Goal: Contribute content: Add original content to the website for others to see

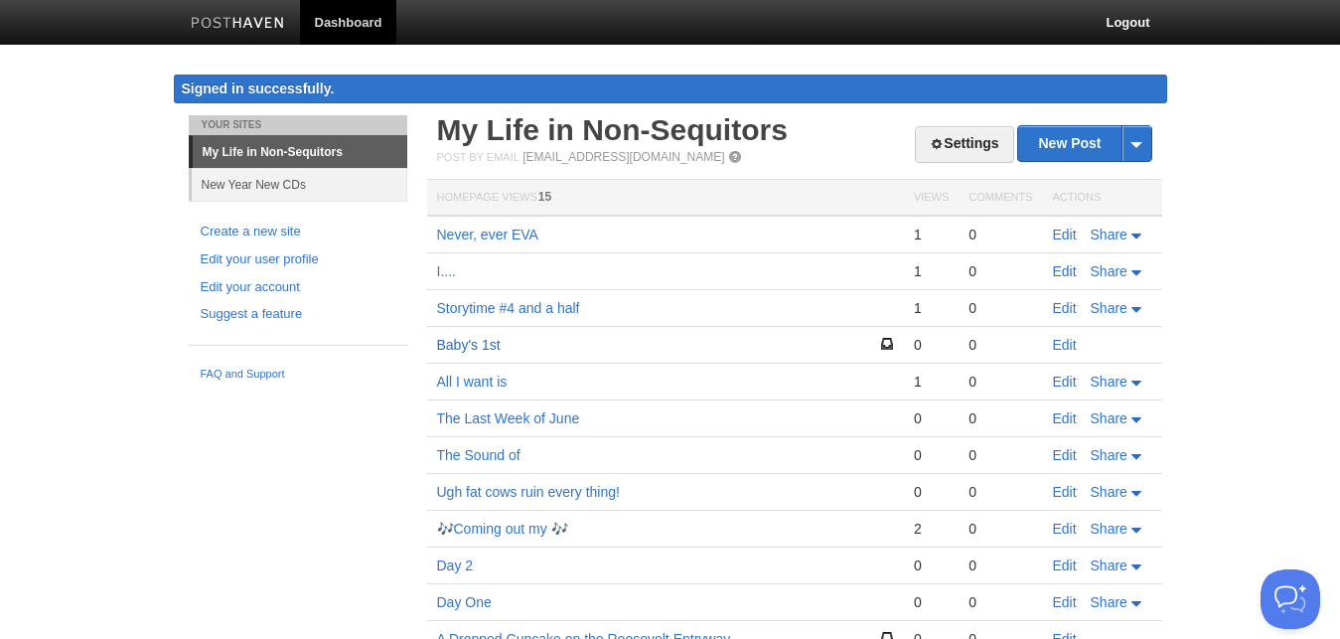
click at [465, 344] on link "Baby's 1st" at bounding box center [469, 345] width 64 height 16
click at [1096, 149] on link "New Post" at bounding box center [1084, 143] width 132 height 35
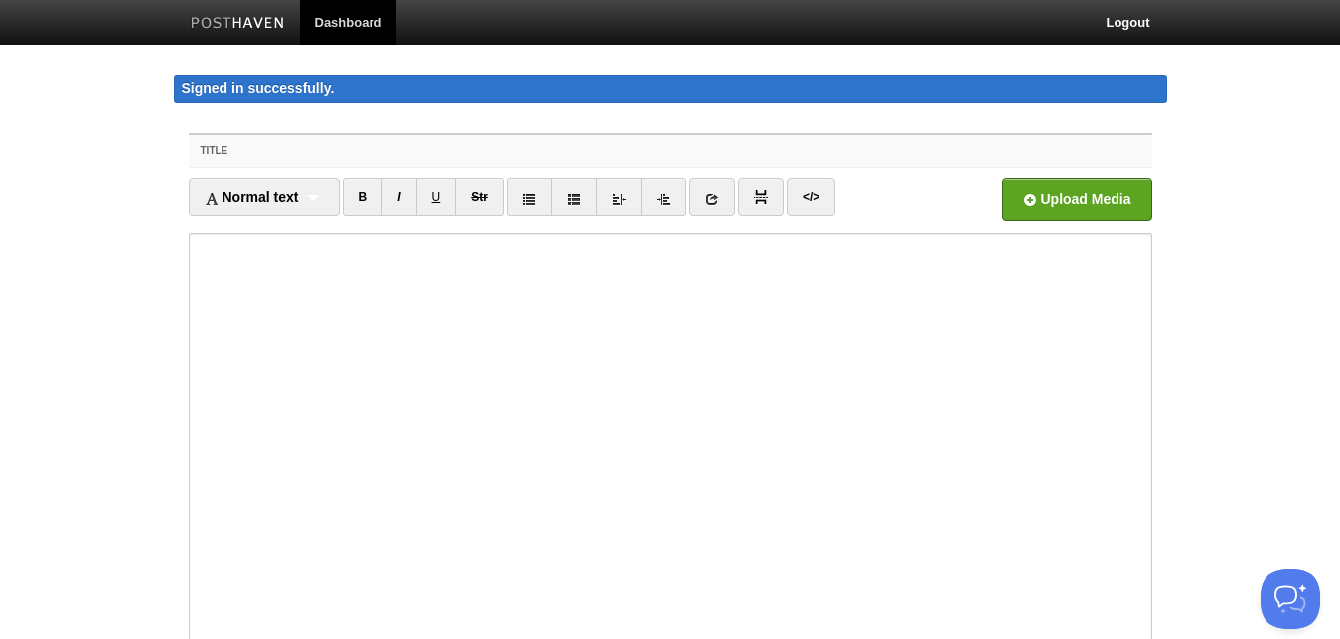
click at [411, 144] on input "Title" at bounding box center [709, 151] width 883 height 32
type input "I'm a big kid now!"
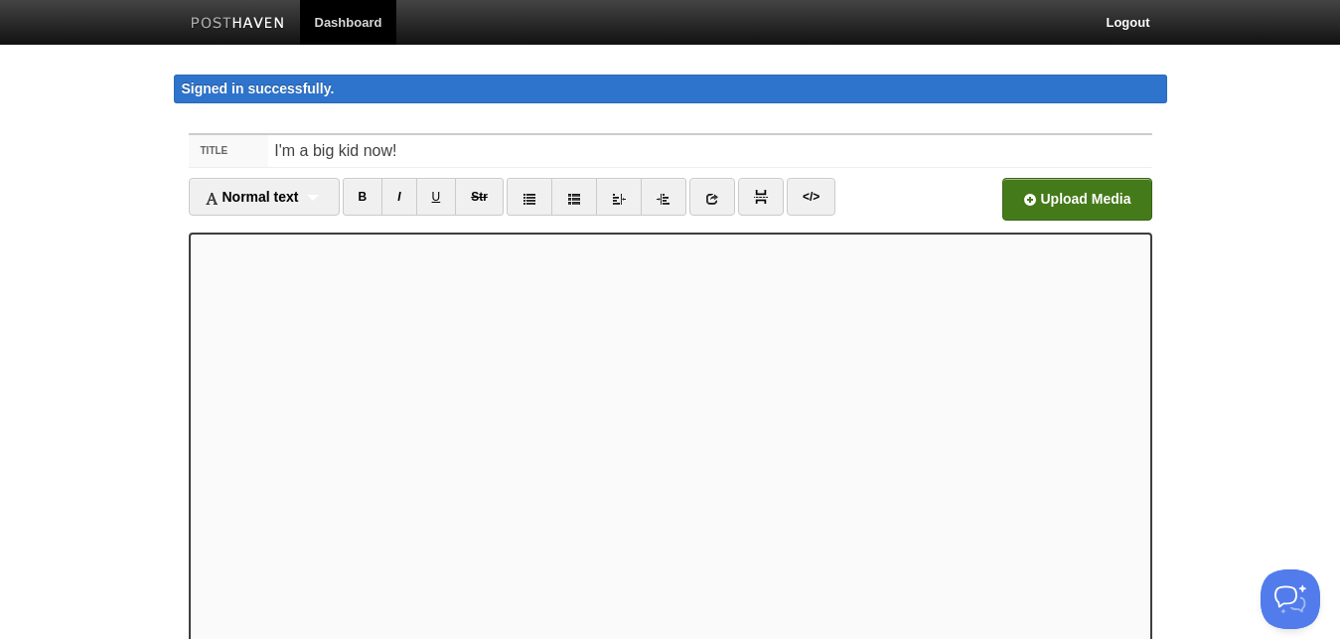
click at [1087, 205] on input "file" at bounding box center [477, 204] width 1504 height 101
click at [330, 201] on div "Normal text Normal text Heading 1 Heading 2 Heading 3" at bounding box center [264, 197] width 151 height 38
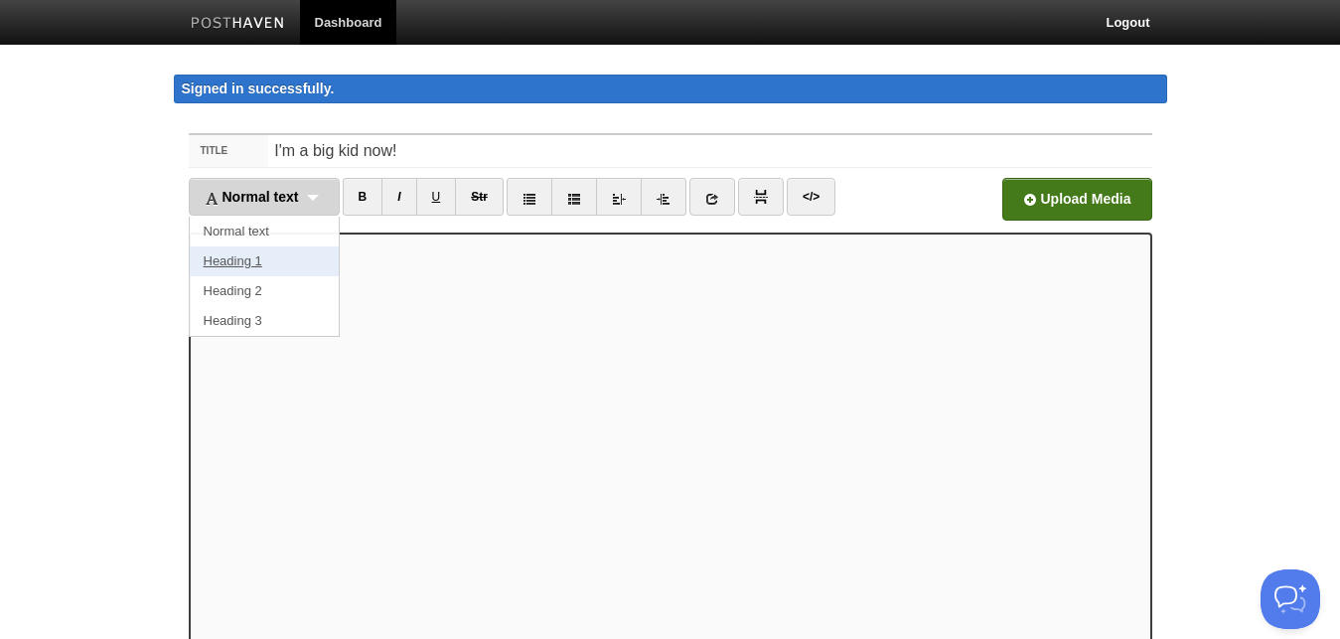
click at [259, 255] on link "Heading 1" at bounding box center [264, 261] width 149 height 30
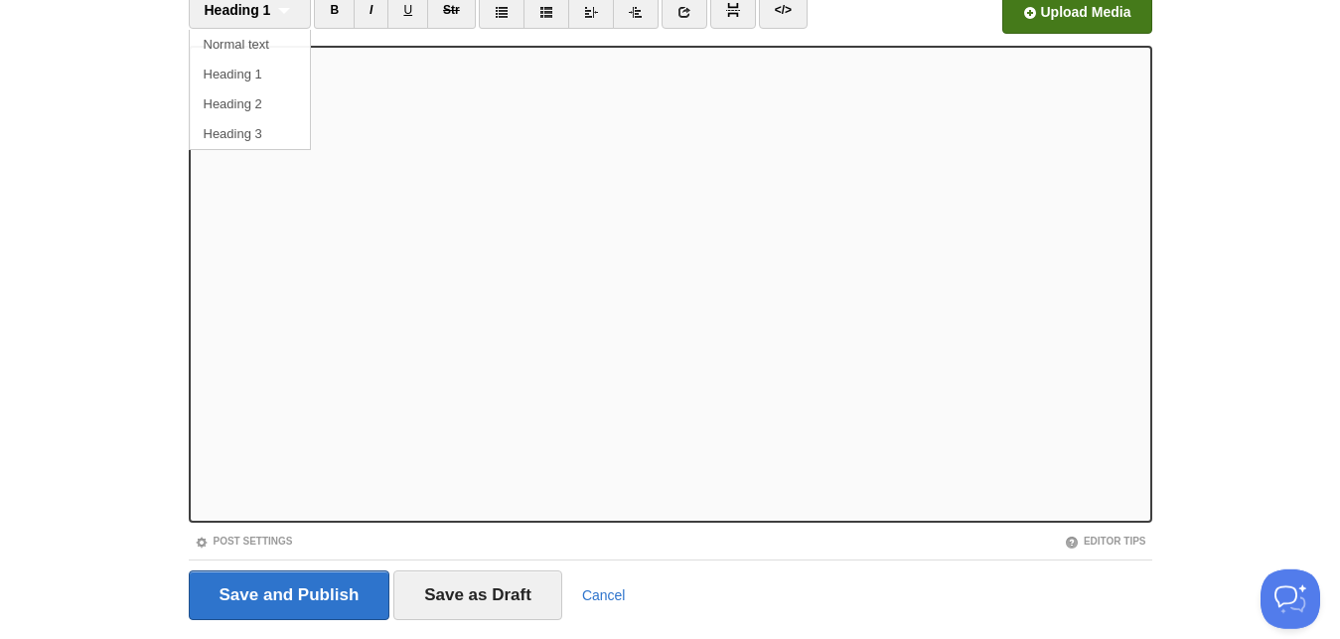
scroll to position [238, 0]
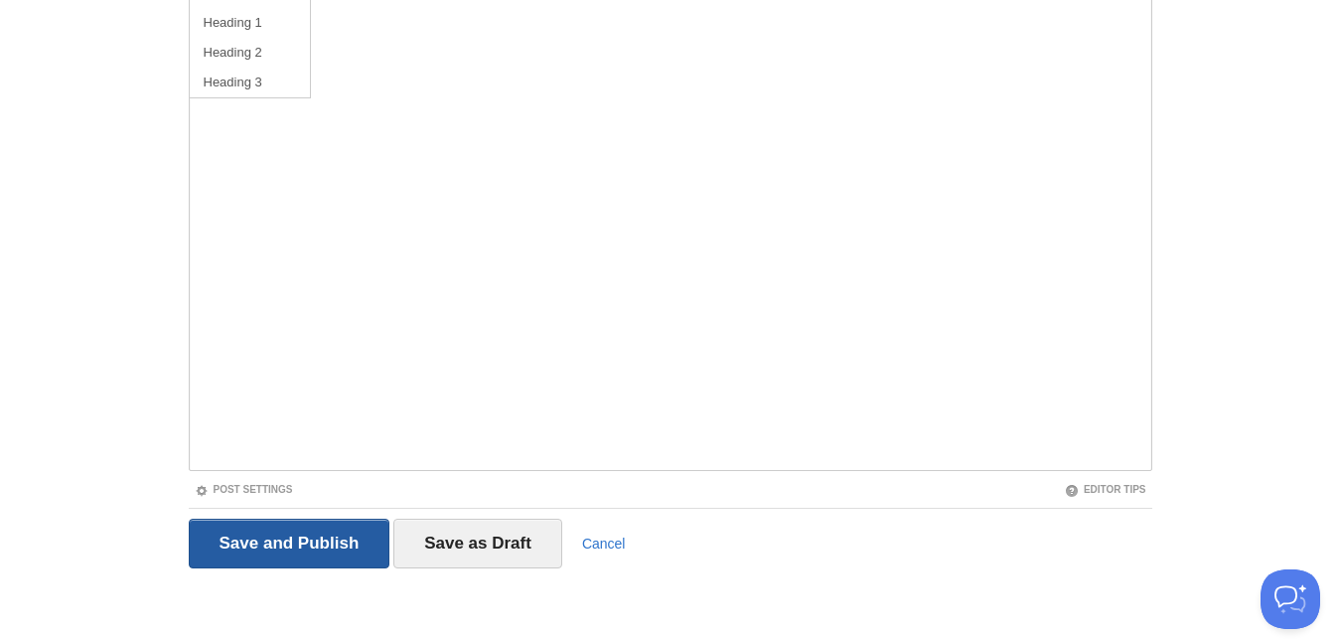
click at [300, 538] on input "Save and Publish" at bounding box center [290, 543] width 202 height 50
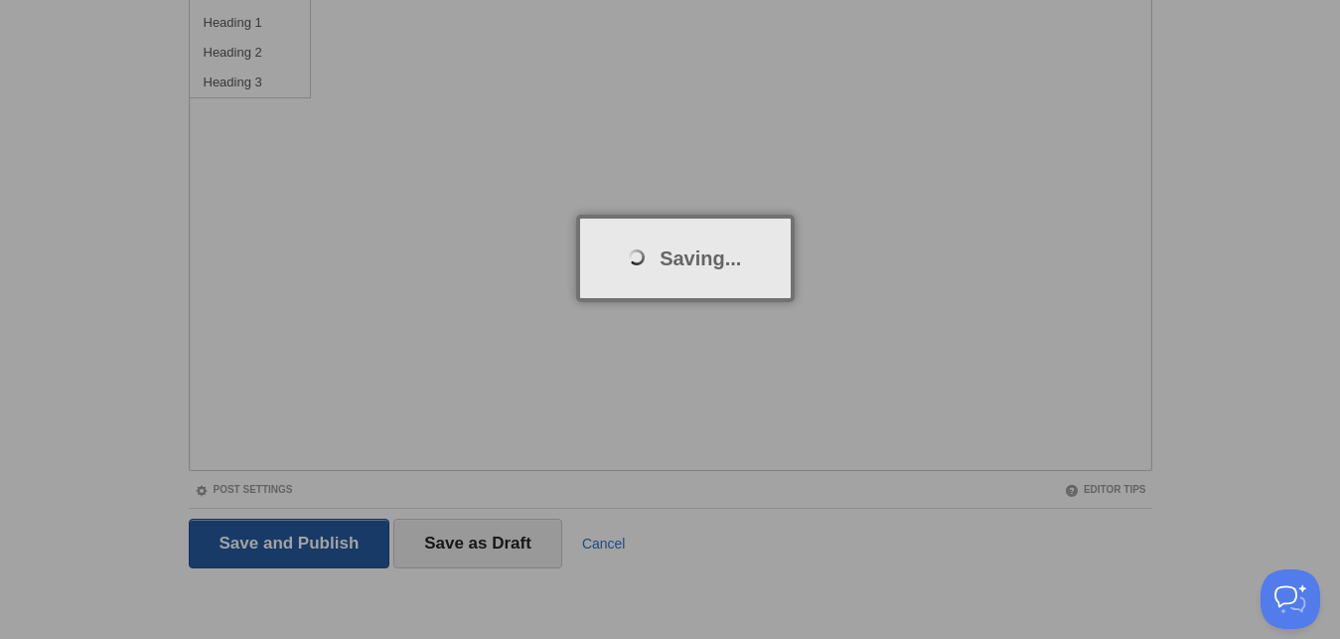
scroll to position [115, 0]
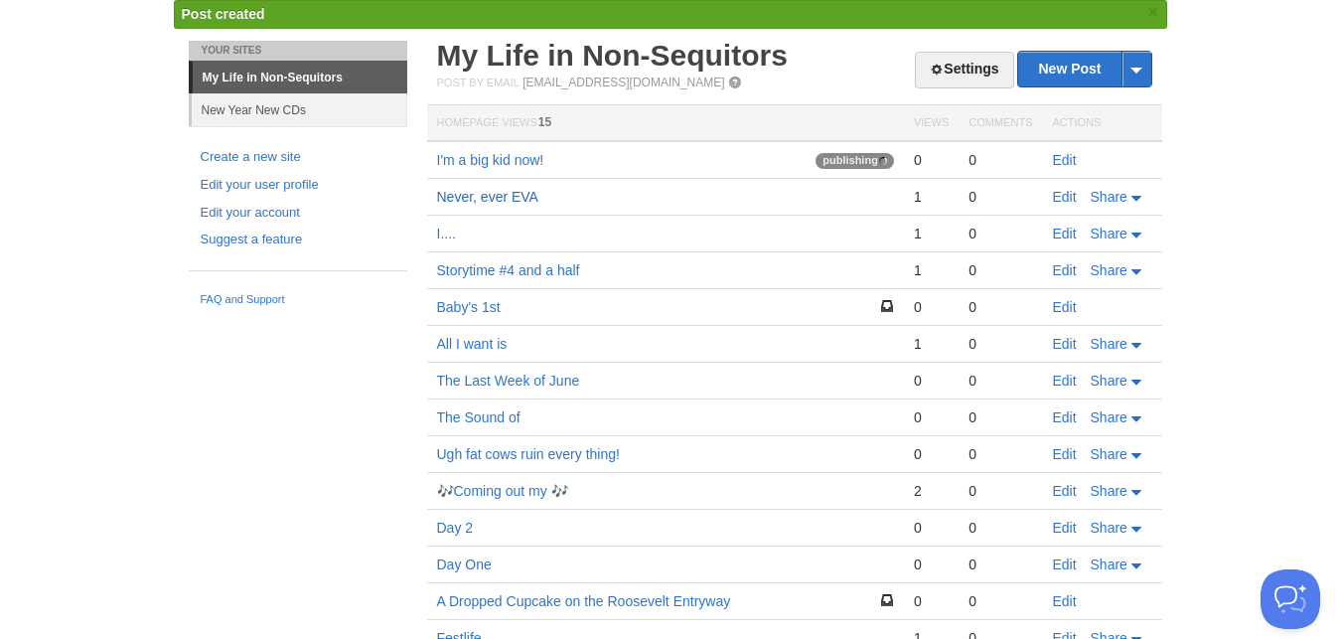
click at [475, 202] on link "Never, ever EVA" at bounding box center [487, 197] width 101 height 16
